Goal: Transaction & Acquisition: Purchase product/service

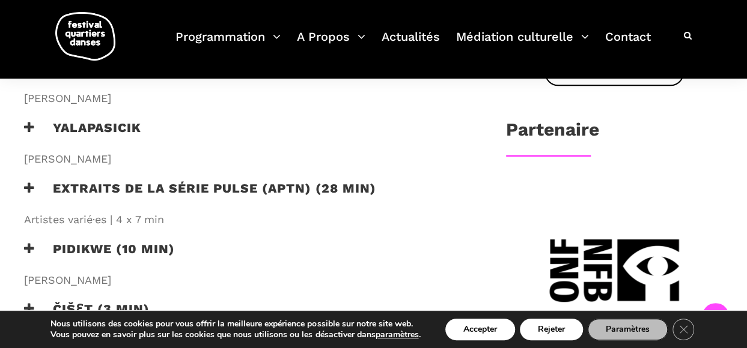
scroll to position [541, 0]
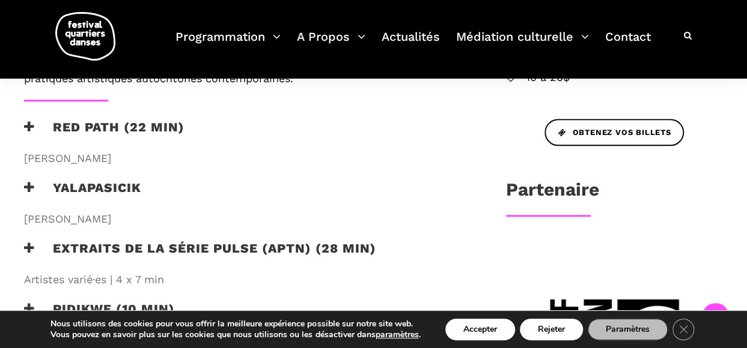
click at [28, 192] on icon at bounding box center [29, 187] width 11 height 13
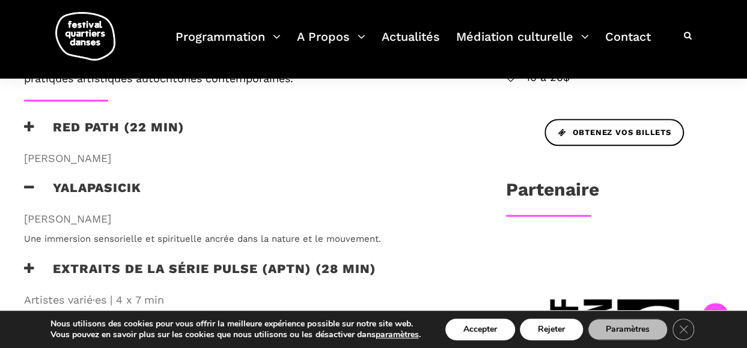
click at [28, 192] on icon at bounding box center [29, 187] width 11 height 13
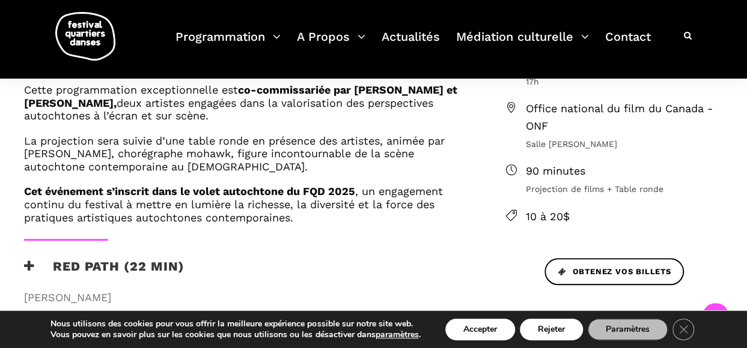
scroll to position [421, 0]
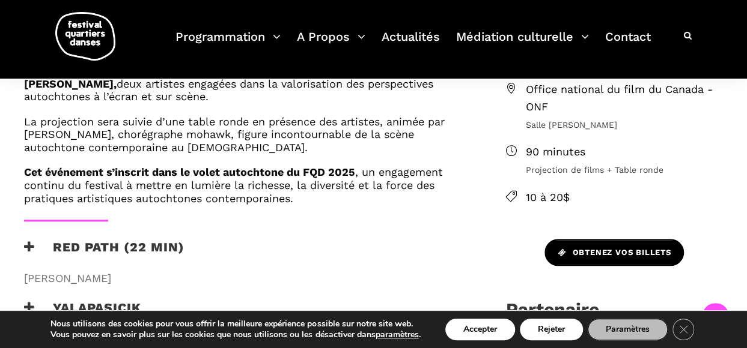
drag, startPoint x: 589, startPoint y: 253, endPoint x: 578, endPoint y: 257, distance: 11.4
click at [578, 257] on span "Obtenez vos billets" at bounding box center [614, 253] width 113 height 13
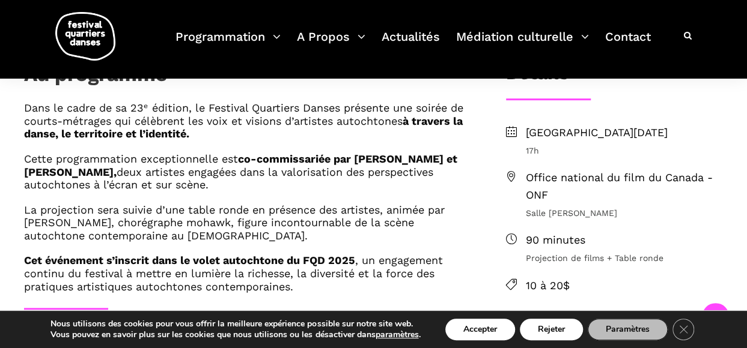
scroll to position [353, 0]
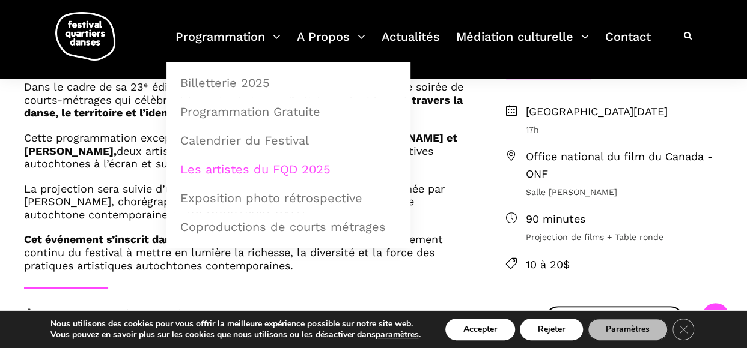
click at [236, 166] on link "Les artistes du FQD 2025" at bounding box center [288, 170] width 231 height 28
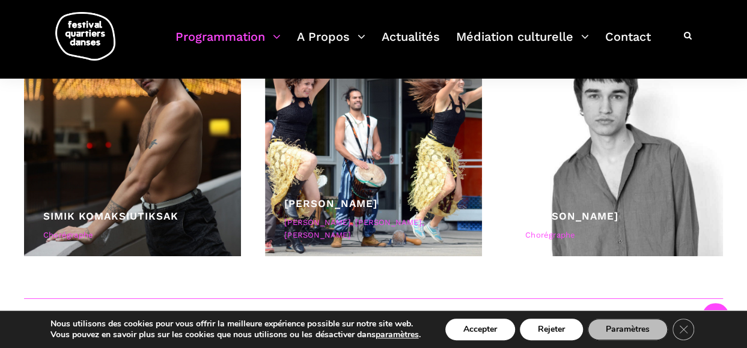
scroll to position [4697, 0]
